Goal: Task Accomplishment & Management: Manage account settings

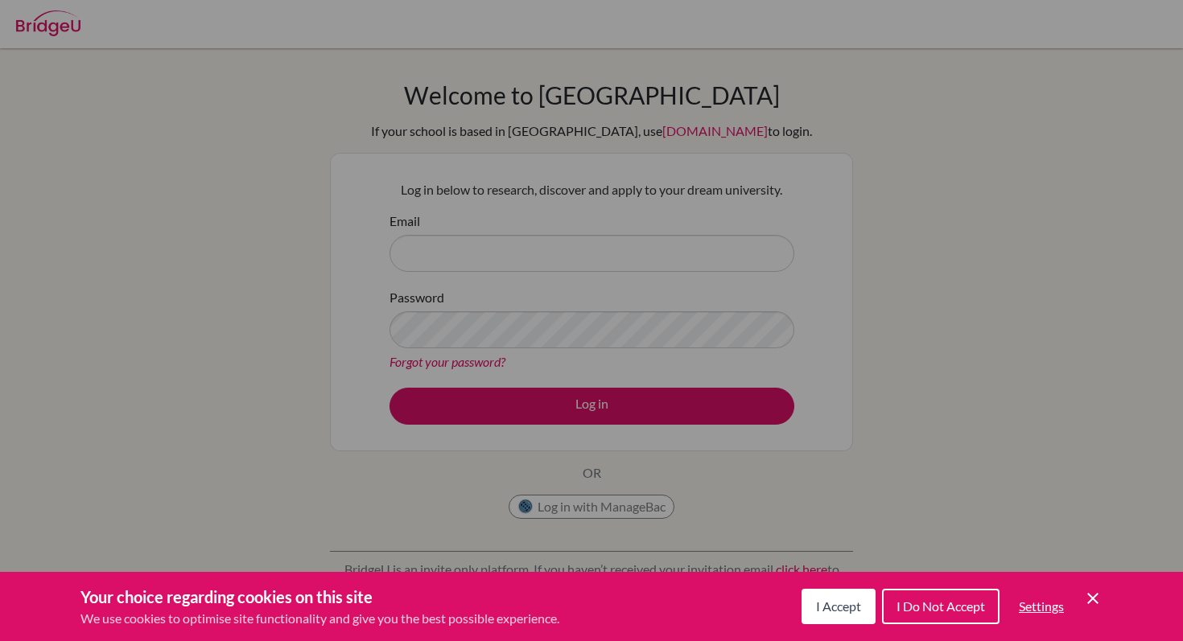
click at [1094, 606] on icon "Cookie Control Close Icon" at bounding box center [1092, 598] width 19 height 19
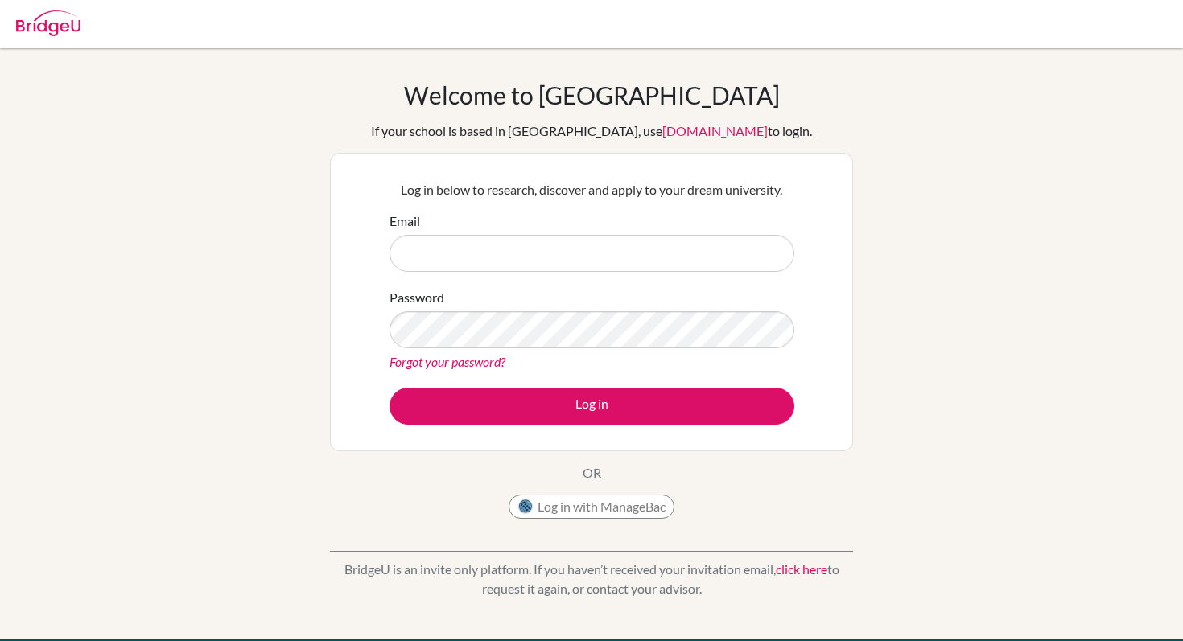
click at [488, 366] on link "Forgot your password?" at bounding box center [447, 361] width 116 height 15
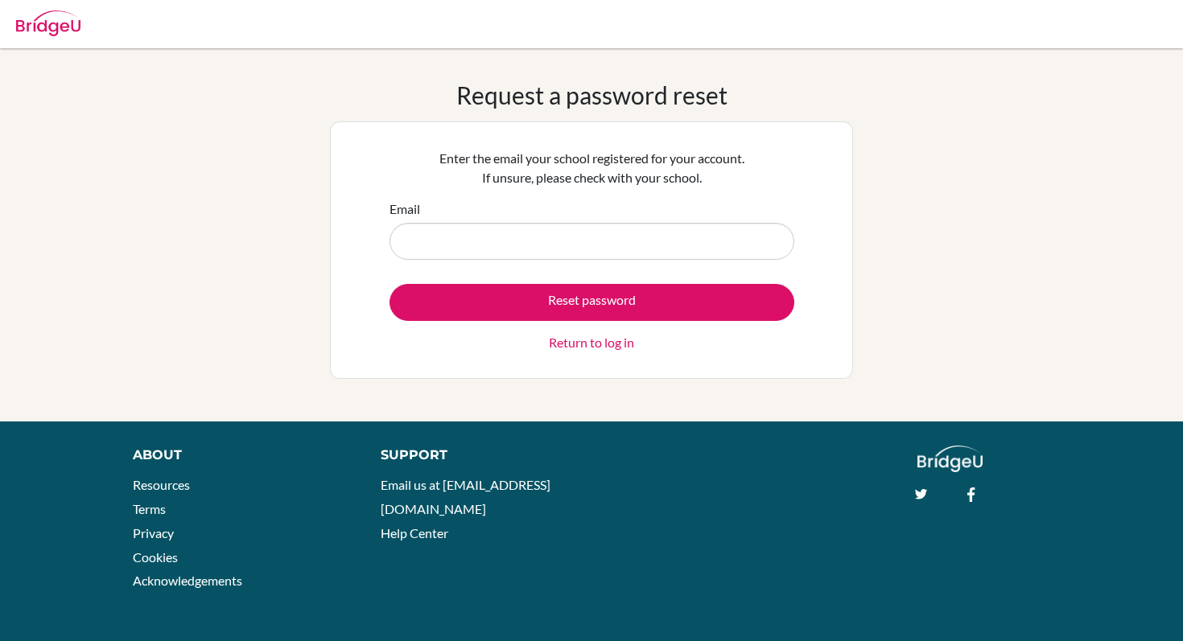
click at [530, 227] on input "Email" at bounding box center [591, 241] width 405 height 37
click at [530, 230] on input "Email" at bounding box center [591, 241] width 405 height 37
click at [538, 230] on input "jwu27_" at bounding box center [591, 241] width 405 height 37
click at [537, 245] on input "jwu27_" at bounding box center [591, 241] width 405 height 37
click at [706, 241] on input "jwu27_student@ivycolgia" at bounding box center [591, 241] width 405 height 37
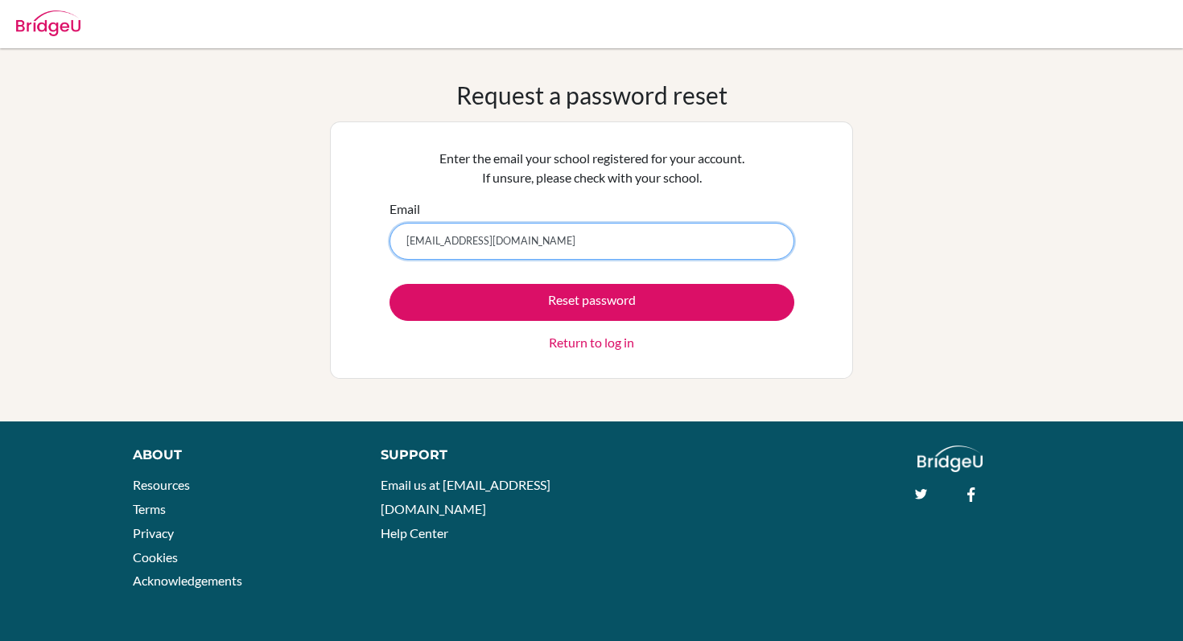
type input "[EMAIL_ADDRESS][DOMAIN_NAME]"
click at [389, 284] on button "Reset password" at bounding box center [591, 302] width 405 height 37
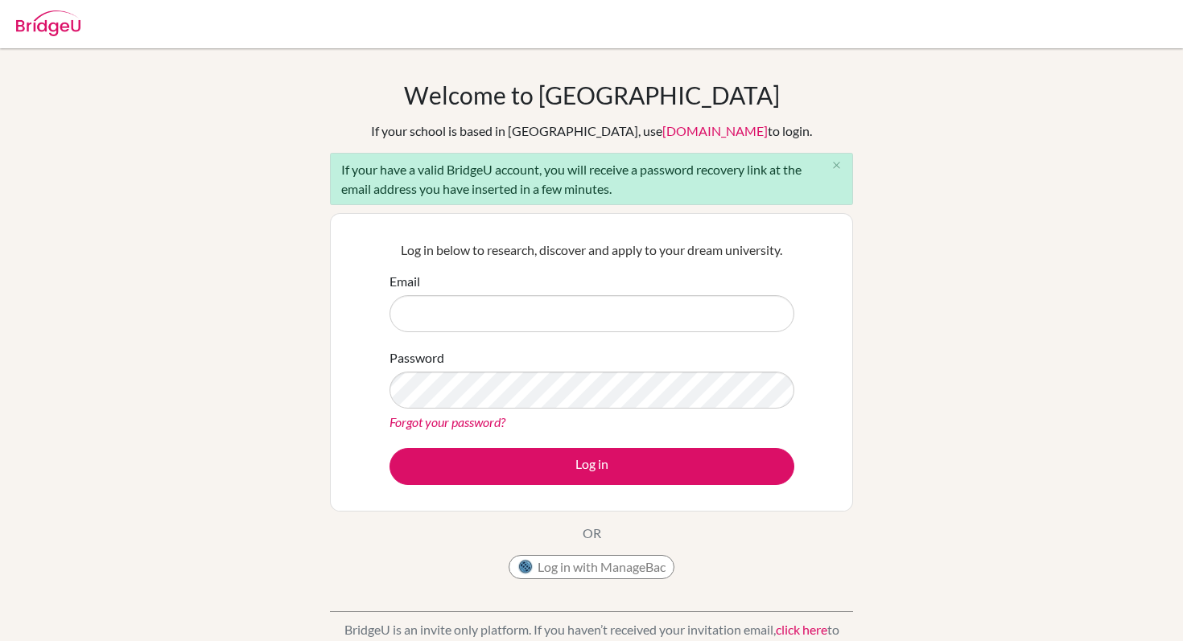
type input "[EMAIL_ADDRESS][DOMAIN_NAME]"
click at [389, 448] on button "Log in" at bounding box center [591, 466] width 405 height 37
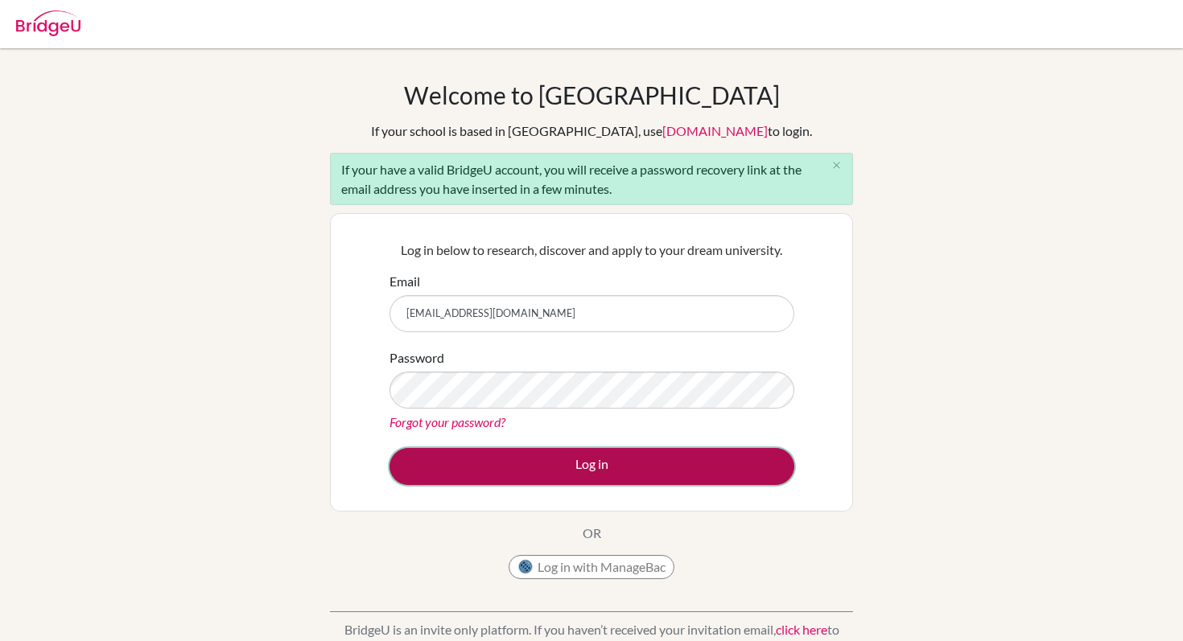
click at [554, 478] on button "Log in" at bounding box center [591, 466] width 405 height 37
